Goal: Information Seeking & Learning: Learn about a topic

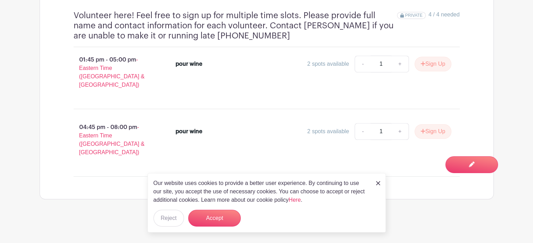
scroll to position [437, 0]
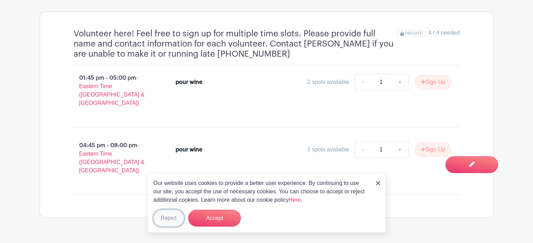
click at [173, 221] on button "Reject" at bounding box center [168, 218] width 30 height 17
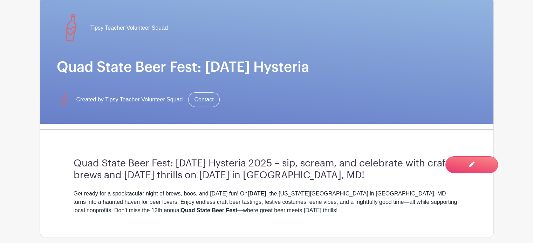
scroll to position [0, 0]
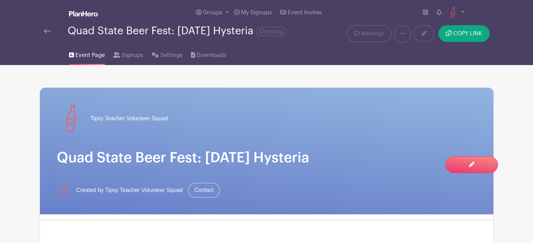
click at [47, 34] on link at bounding box center [47, 31] width 7 height 8
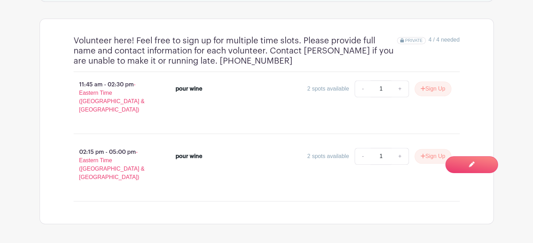
scroll to position [451, 0]
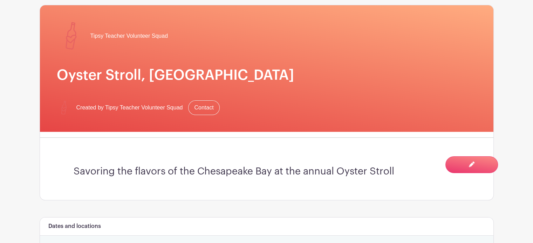
scroll to position [79, 0]
